Goal: Task Accomplishment & Management: Manage account settings

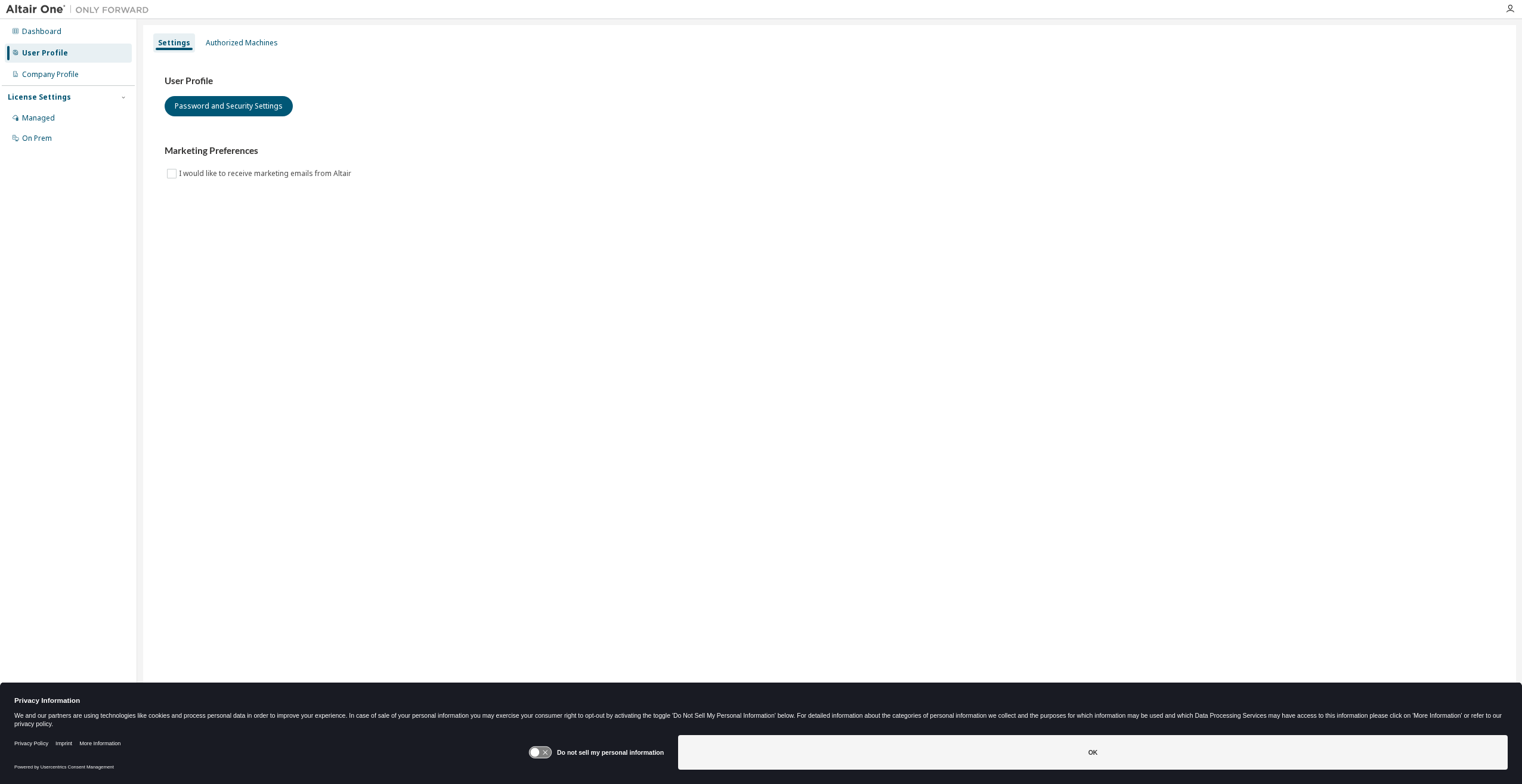
click at [56, 56] on div "User Profile" at bounding box center [45, 53] width 46 height 10
click at [259, 42] on div "Authorized Machines" at bounding box center [242, 43] width 72 height 10
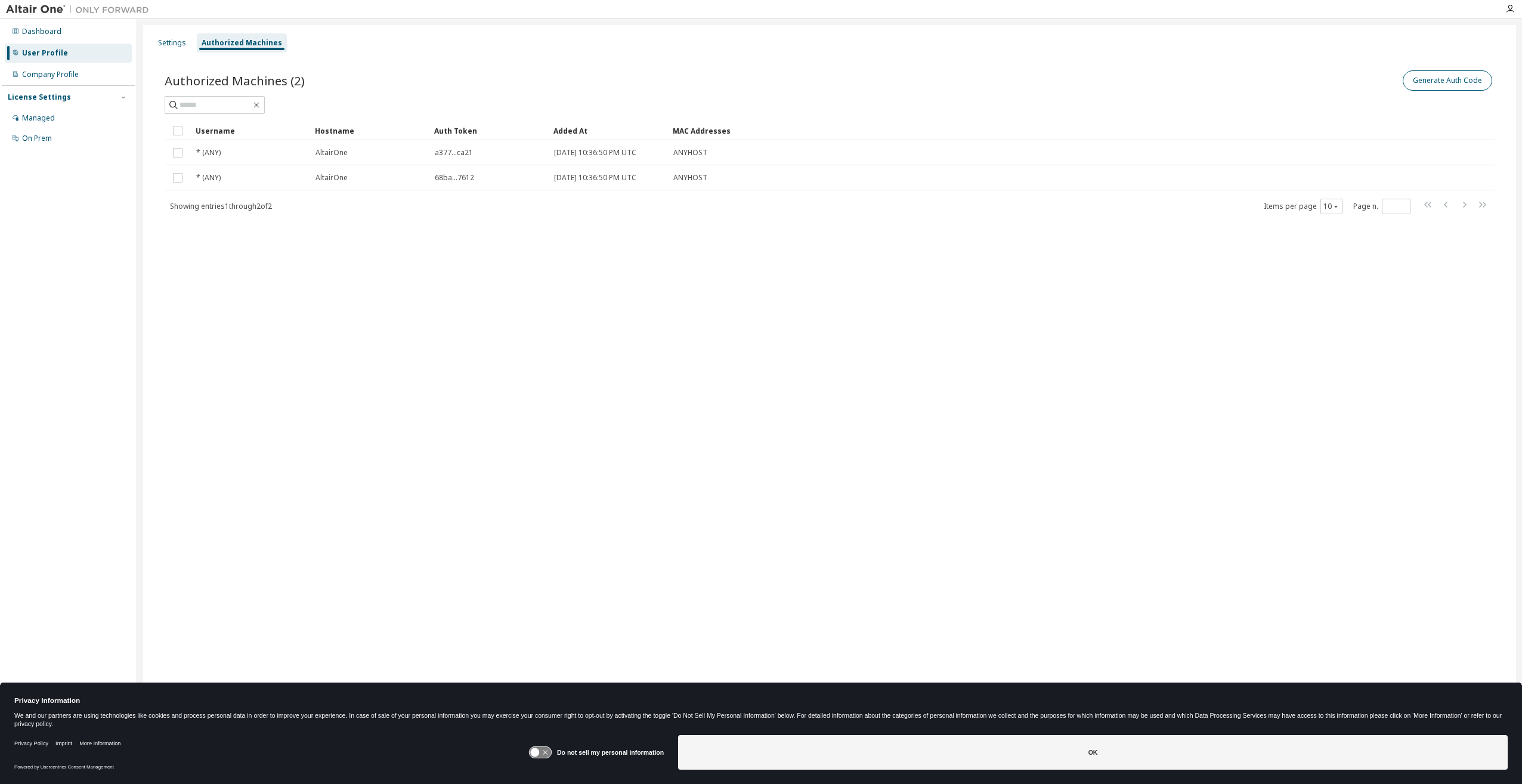
click at [1456, 72] on button "Generate Auth Code" at bounding box center [1448, 80] width 89 height 21
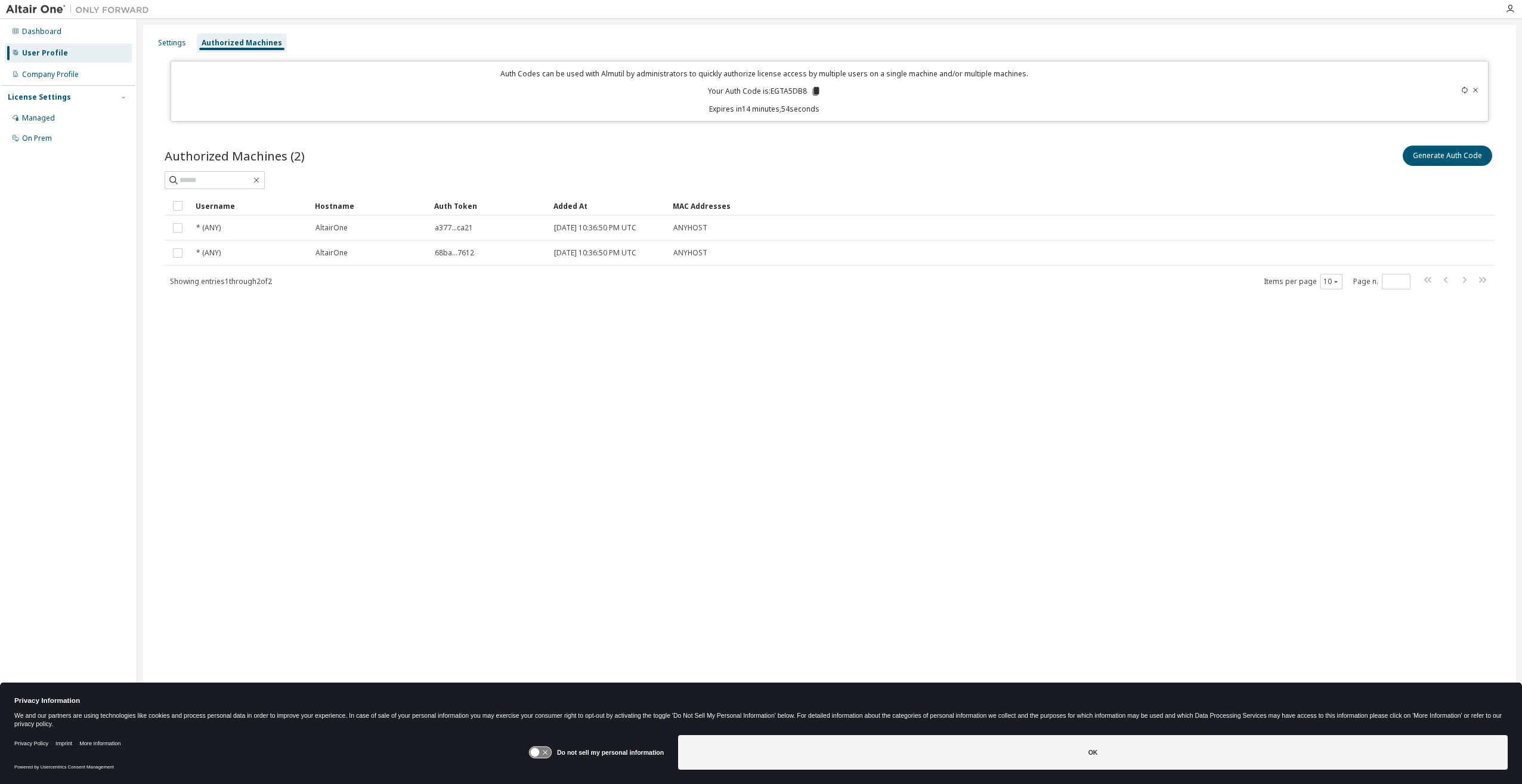
click at [818, 92] on icon at bounding box center [815, 91] width 7 height 9
click at [813, 91] on icon at bounding box center [815, 91] width 7 height 9
